Goal: Task Accomplishment & Management: Use online tool/utility

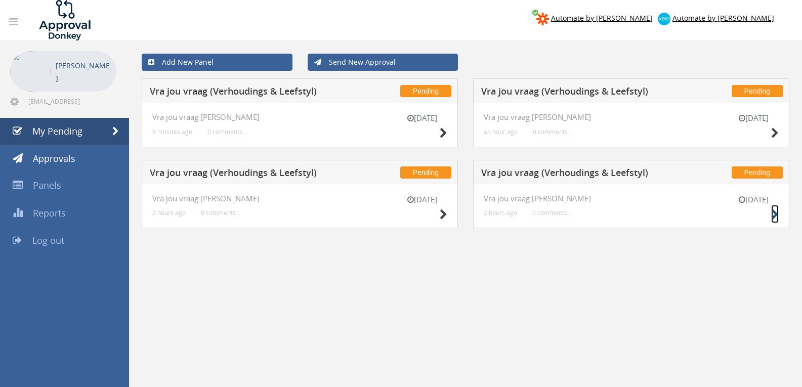
click at [772, 209] on icon at bounding box center [775, 214] width 8 height 11
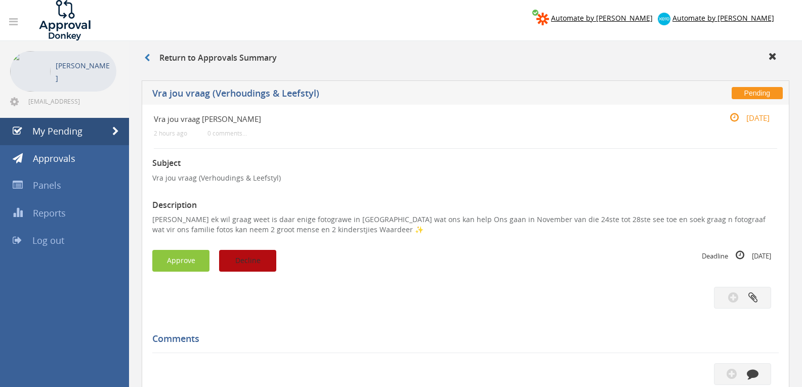
click at [267, 262] on button "Decline" at bounding box center [247, 261] width 57 height 22
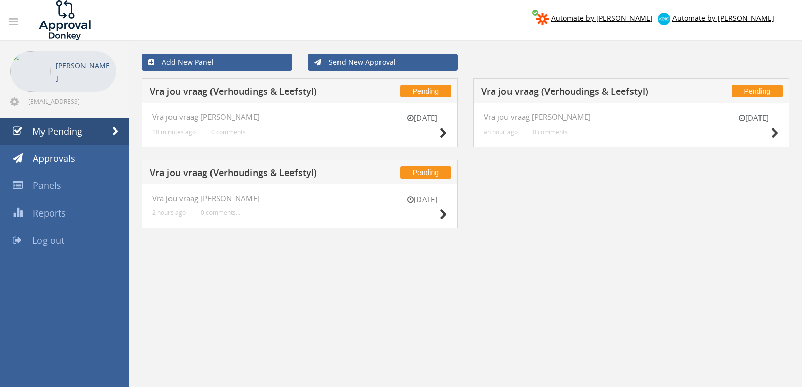
click at [448, 214] on div "8 Sep Vra jou vraag V-L 2 hours ago 0 comments..." at bounding box center [300, 206] width 316 height 45
click at [438, 216] on div "[DATE]" at bounding box center [422, 208] width 51 height 29
click at [443, 214] on icon at bounding box center [444, 214] width 8 height 11
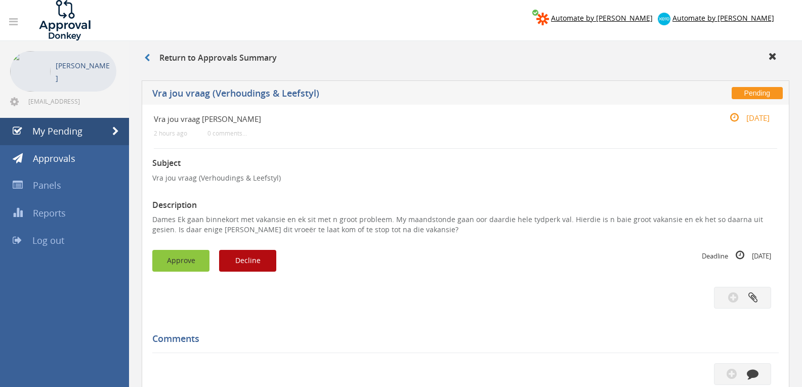
click at [198, 258] on button "Approve" at bounding box center [180, 261] width 57 height 22
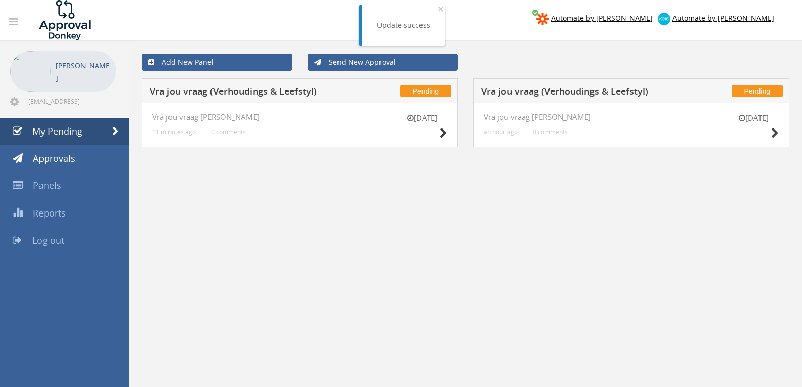
click at [767, 135] on div "[DATE]" at bounding box center [753, 127] width 51 height 29
click at [768, 133] on div "[DATE]" at bounding box center [753, 127] width 51 height 29
click at [773, 134] on icon at bounding box center [775, 133] width 8 height 11
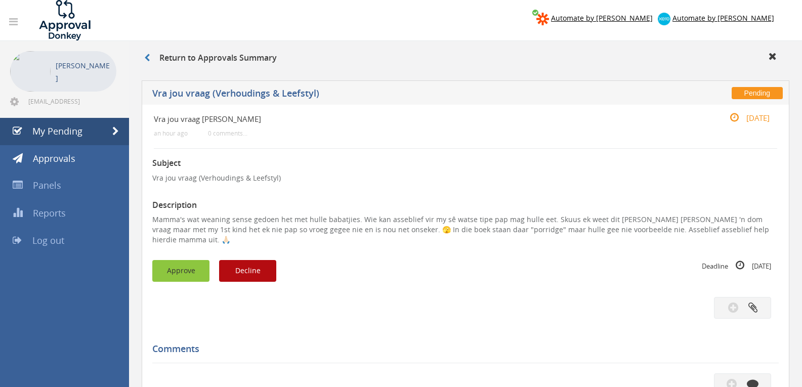
click at [190, 260] on button "Approve" at bounding box center [180, 271] width 57 height 22
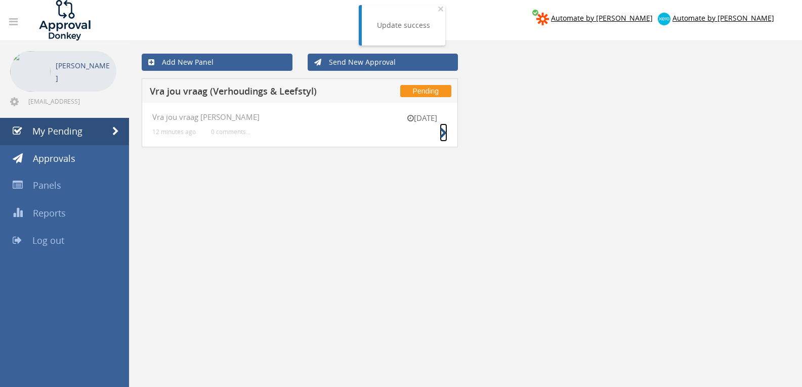
click at [440, 137] on icon at bounding box center [444, 133] width 8 height 11
